Goal: Task Accomplishment & Management: Manage account settings

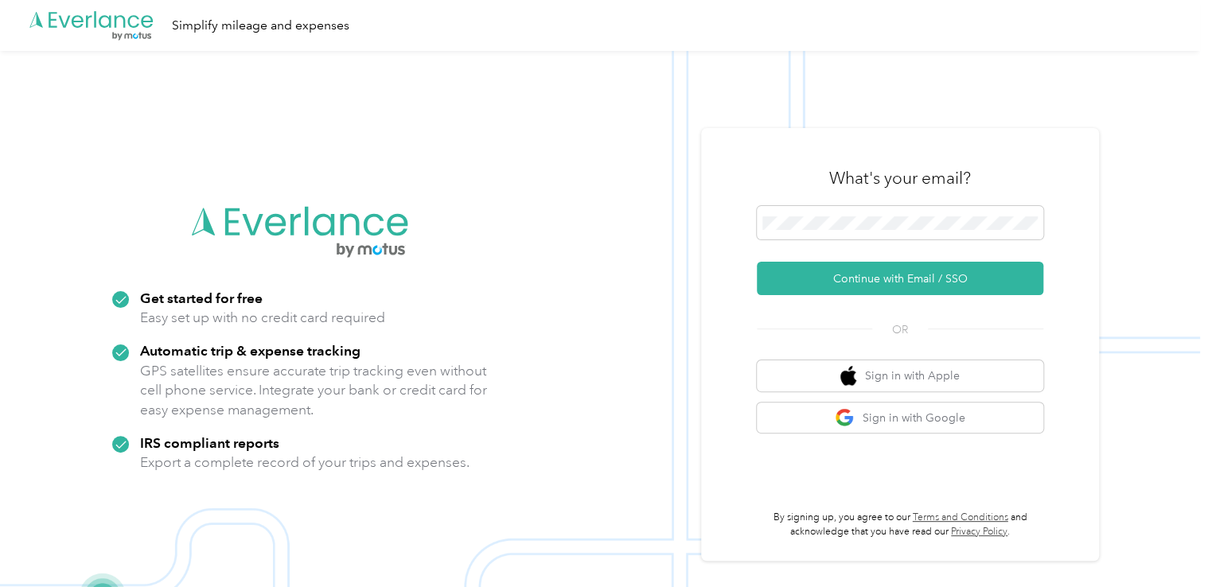
click at [776, 315] on div "What's your email? Continue with Email / SSO OR Sign in with Apple Sign in with…" at bounding box center [900, 344] width 286 height 388
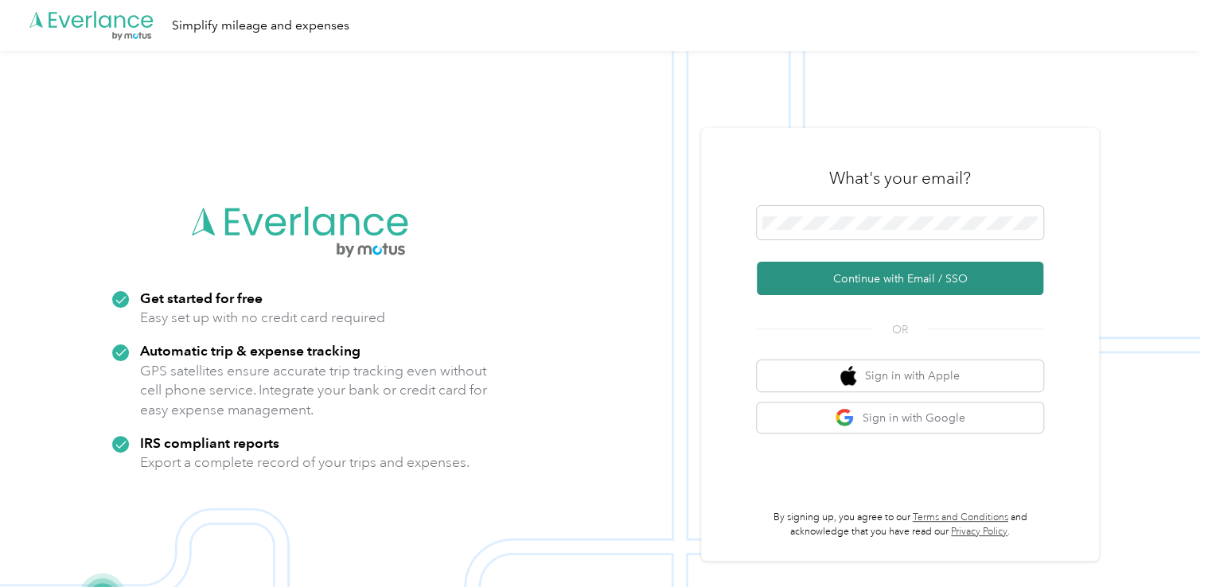
click at [799, 278] on button "Continue with Email / SSO" at bounding box center [900, 278] width 286 height 33
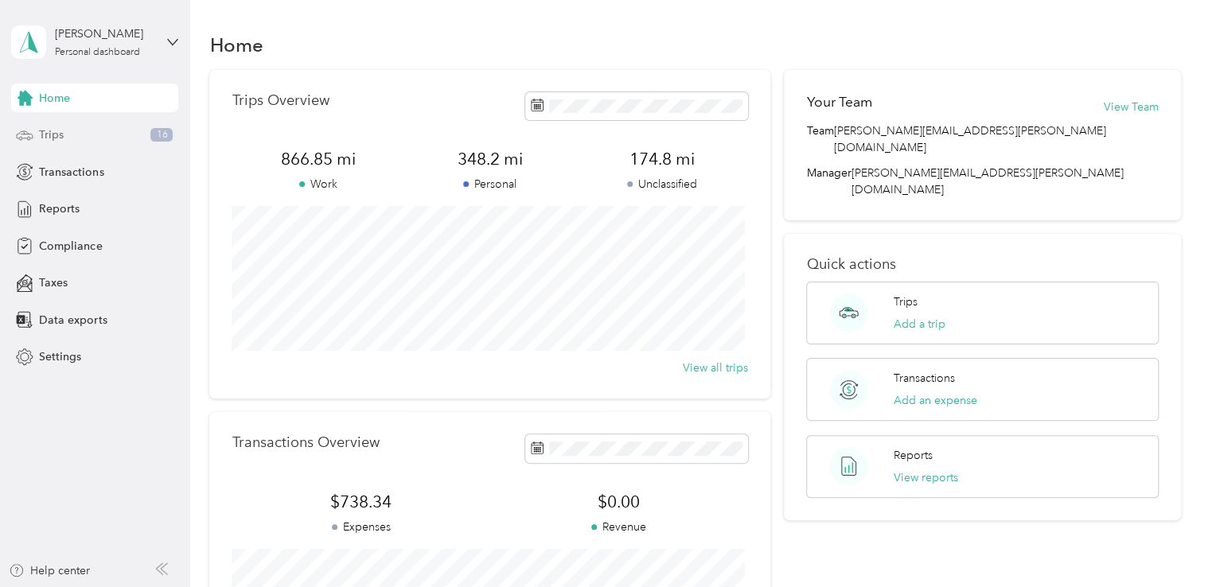
click at [83, 134] on div "Trips 16" at bounding box center [94, 135] width 167 height 29
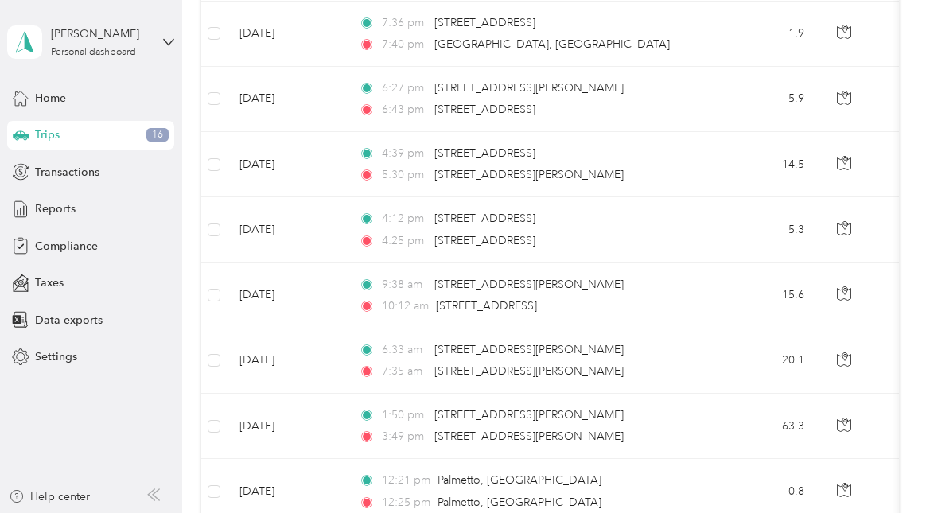
scroll to position [398, 0]
